Goal: Information Seeking & Learning: Find specific fact

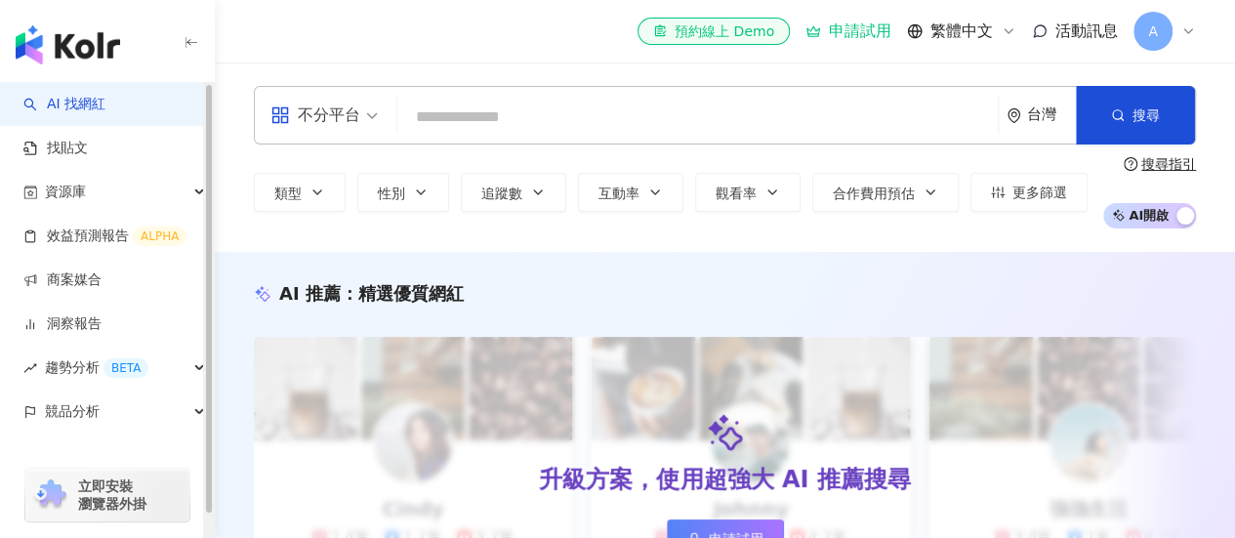
click at [443, 106] on input "search" at bounding box center [697, 117] width 585 height 37
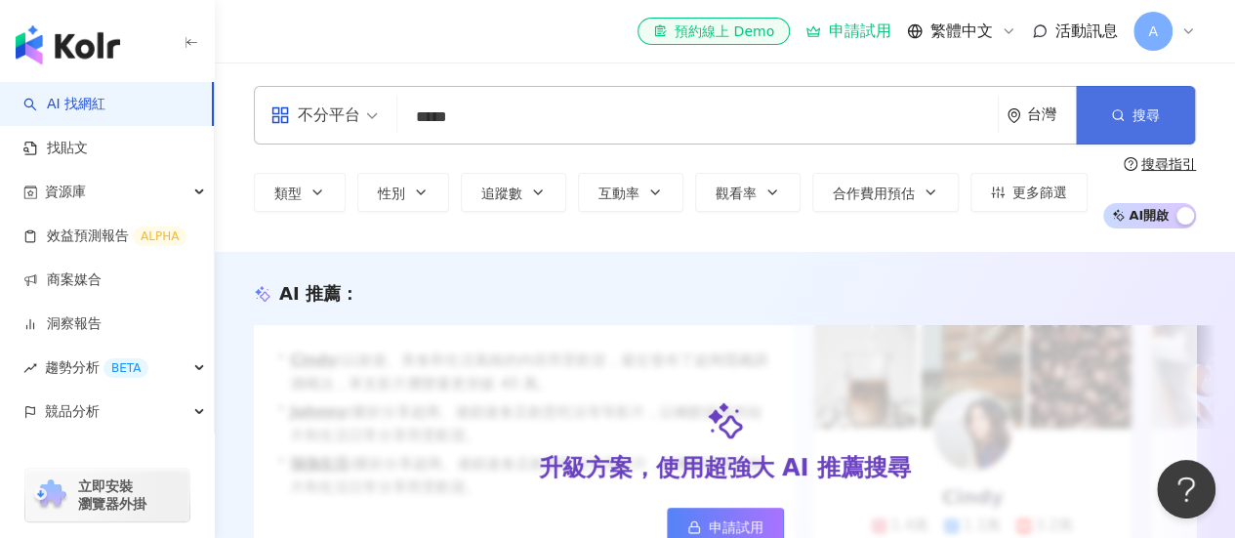
type input "*****"
click at [1103, 102] on button "搜尋" at bounding box center [1135, 115] width 119 height 59
click at [1093, 124] on button "搜尋" at bounding box center [1135, 115] width 119 height 59
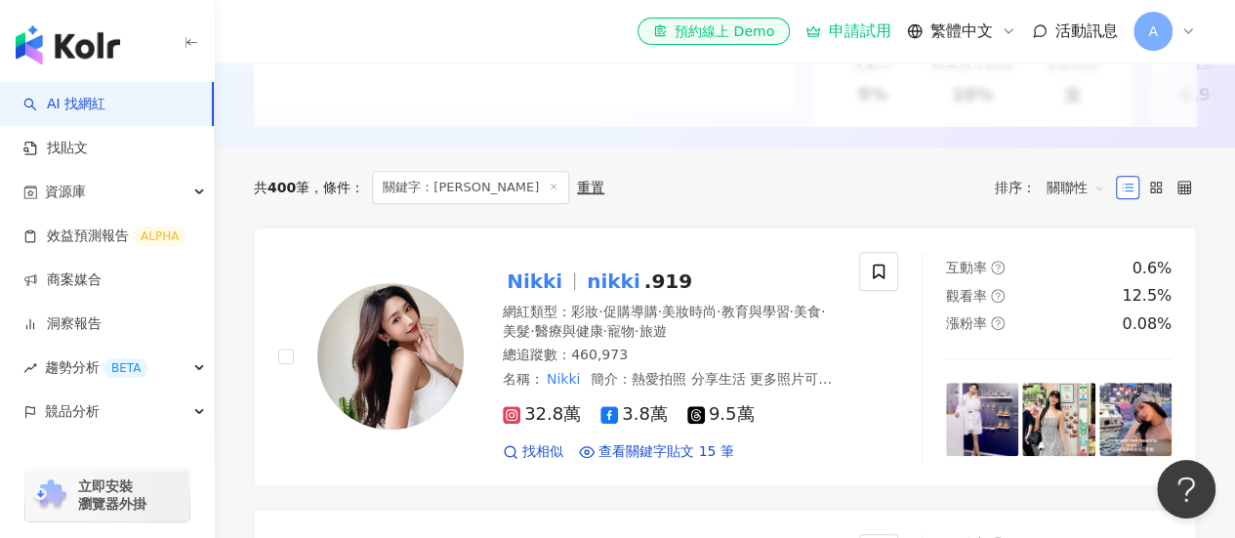
scroll to position [496, 0]
click at [644, 294] on span ".919" at bounding box center [668, 281] width 48 height 23
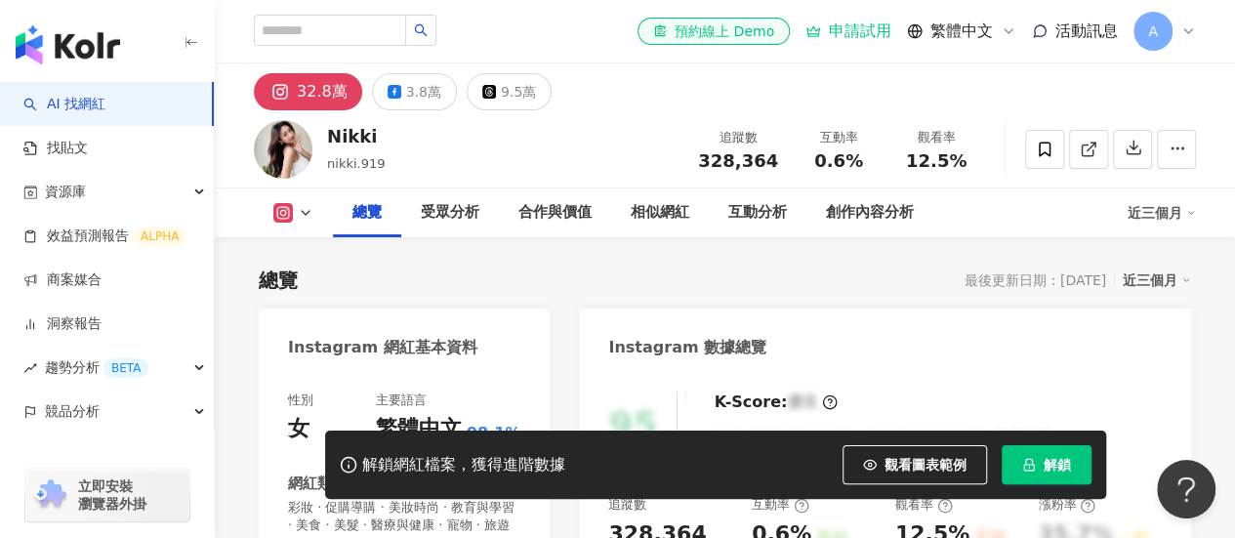
click at [1031, 469] on icon "lock" at bounding box center [1029, 465] width 14 height 14
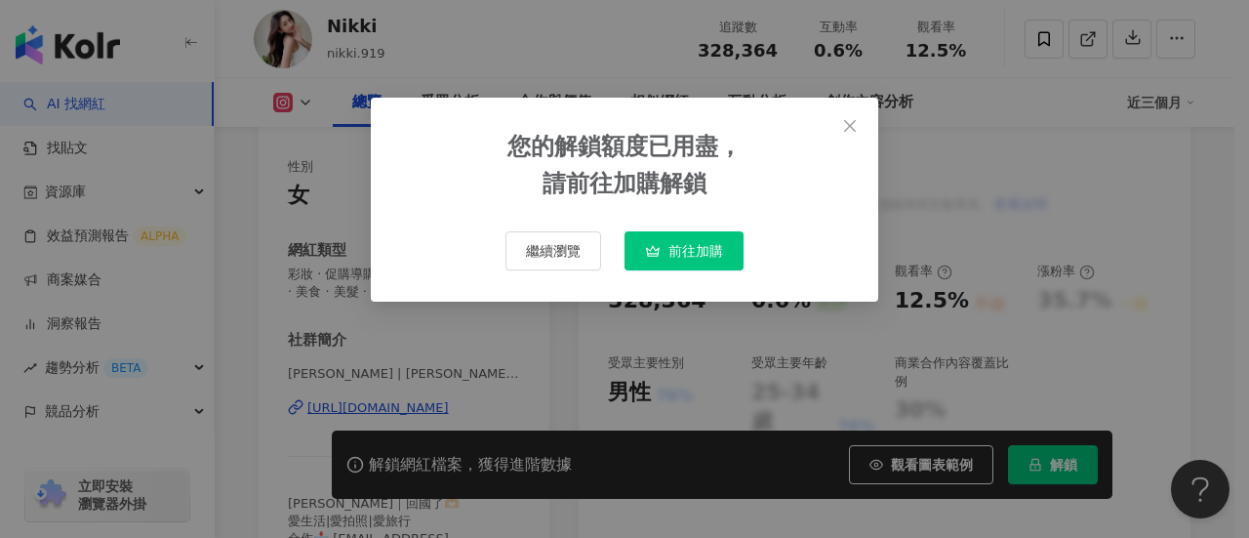
click at [834, 143] on button "Close" at bounding box center [850, 125] width 39 height 39
click at [837, 132] on div "您的解鎖額度已用盡， 請前往加購解鎖 繼續瀏覽 前往加購" at bounding box center [624, 269] width 1249 height 538
click at [839, 118] on div "您的解鎖額度已用盡， 請前往加購解鎖 繼續瀏覽 前往加購" at bounding box center [624, 269] width 1249 height 538
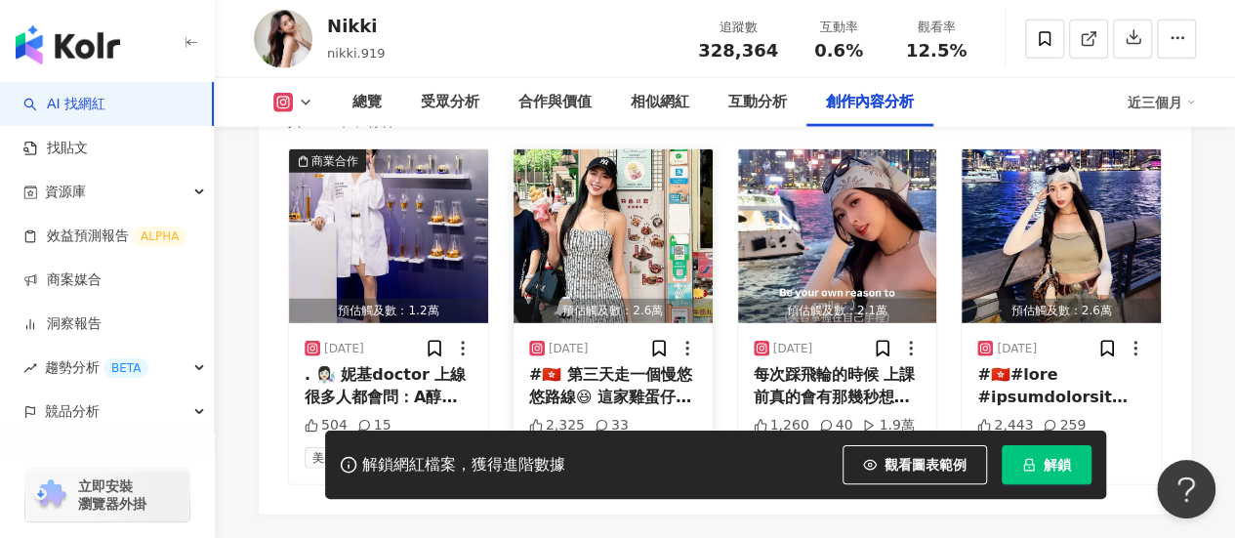
scroll to position [6197, 0]
